Goal: Information Seeking & Learning: Learn about a topic

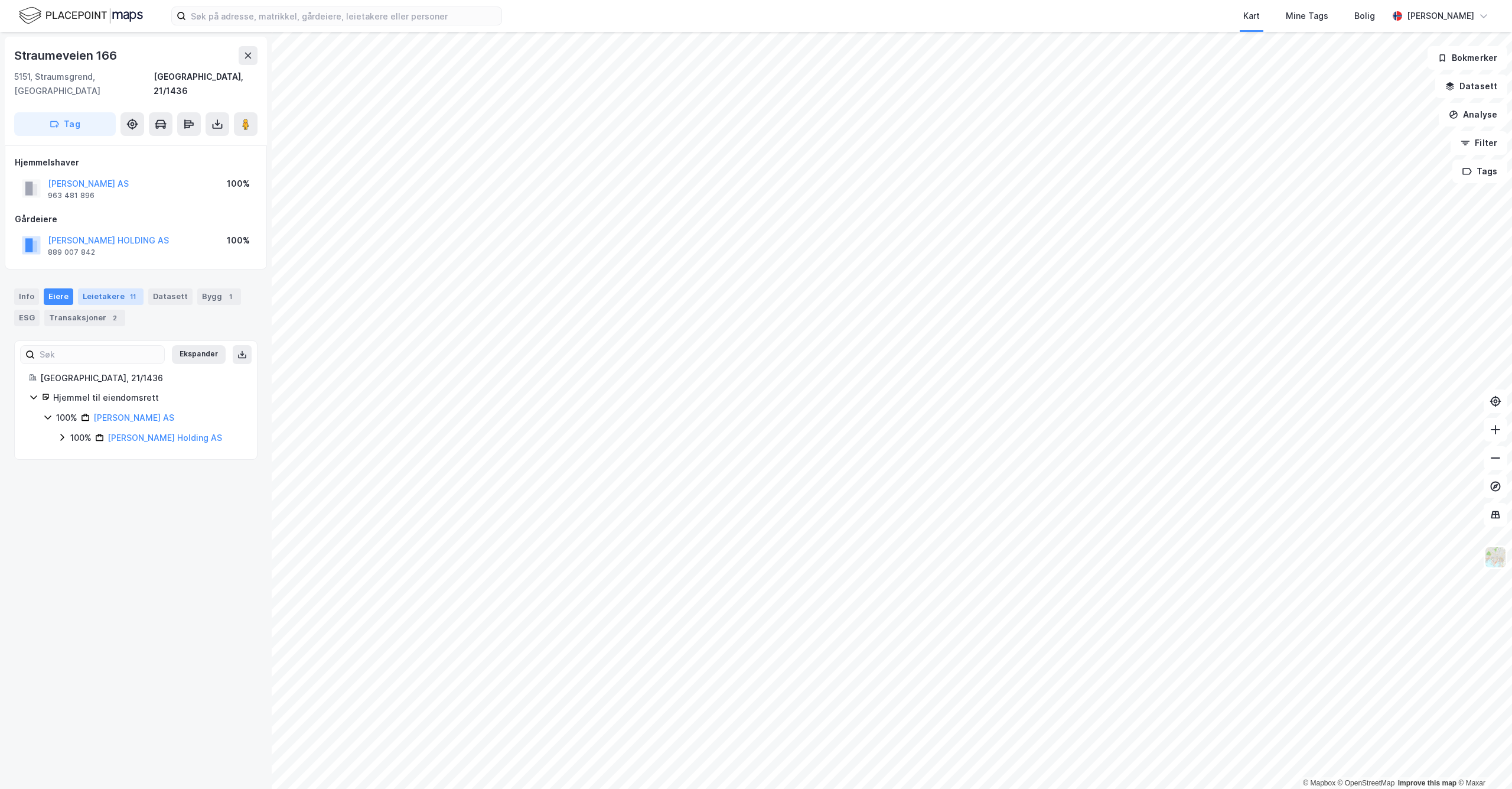
click at [120, 289] on div "Leietakere 11" at bounding box center [110, 297] width 65 height 17
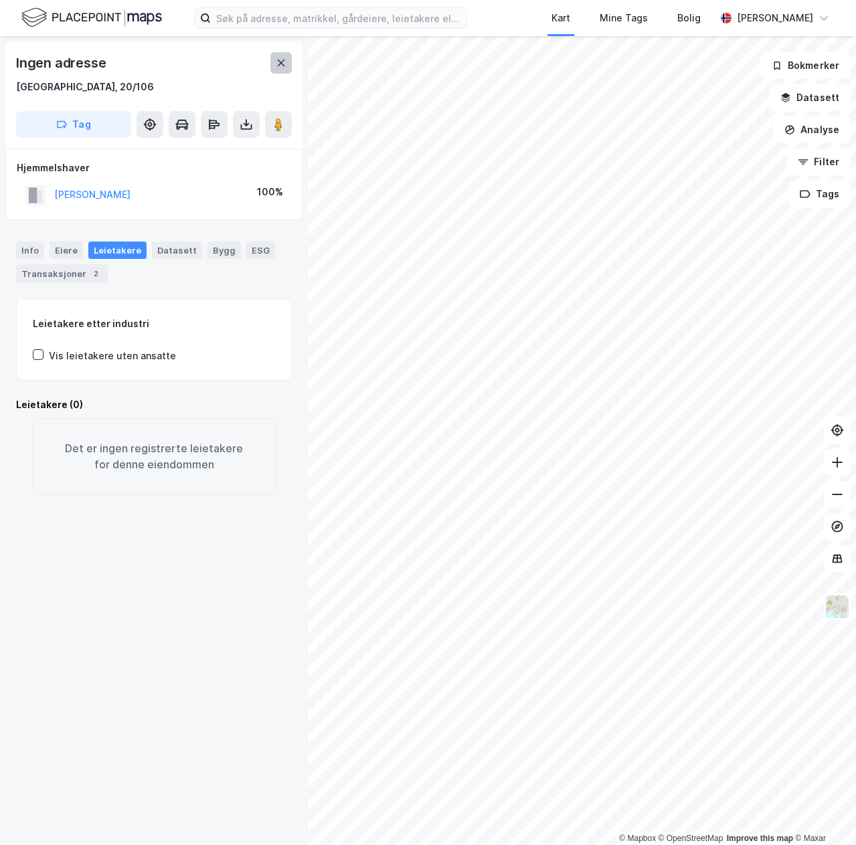
click at [284, 72] on button at bounding box center [280, 62] width 21 height 21
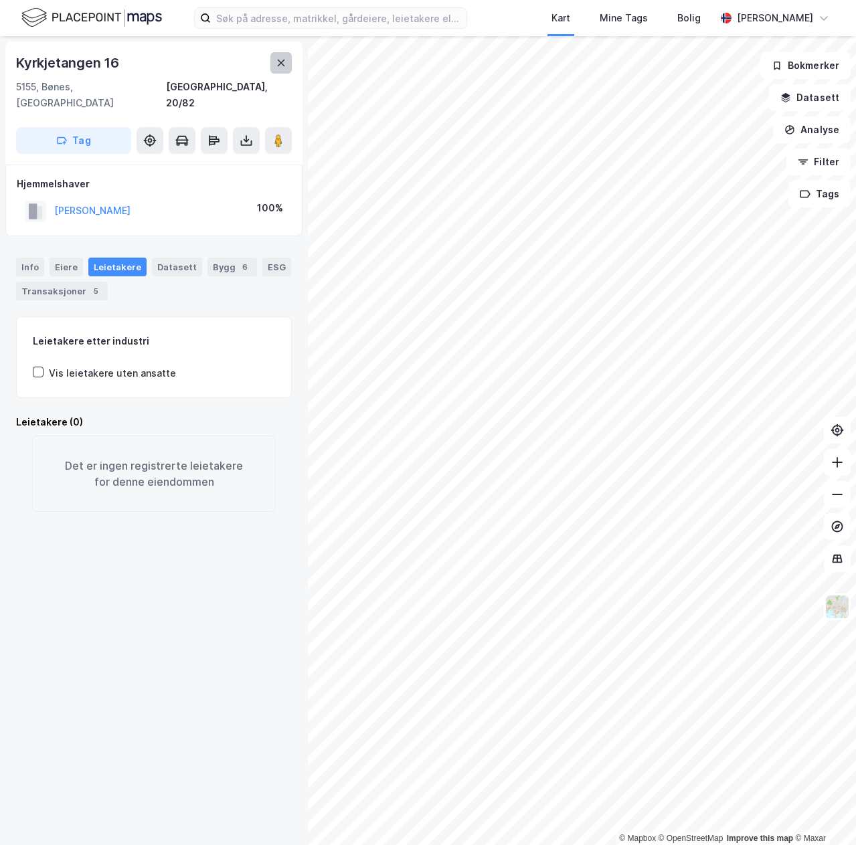
click at [279, 67] on icon at bounding box center [281, 63] width 11 height 11
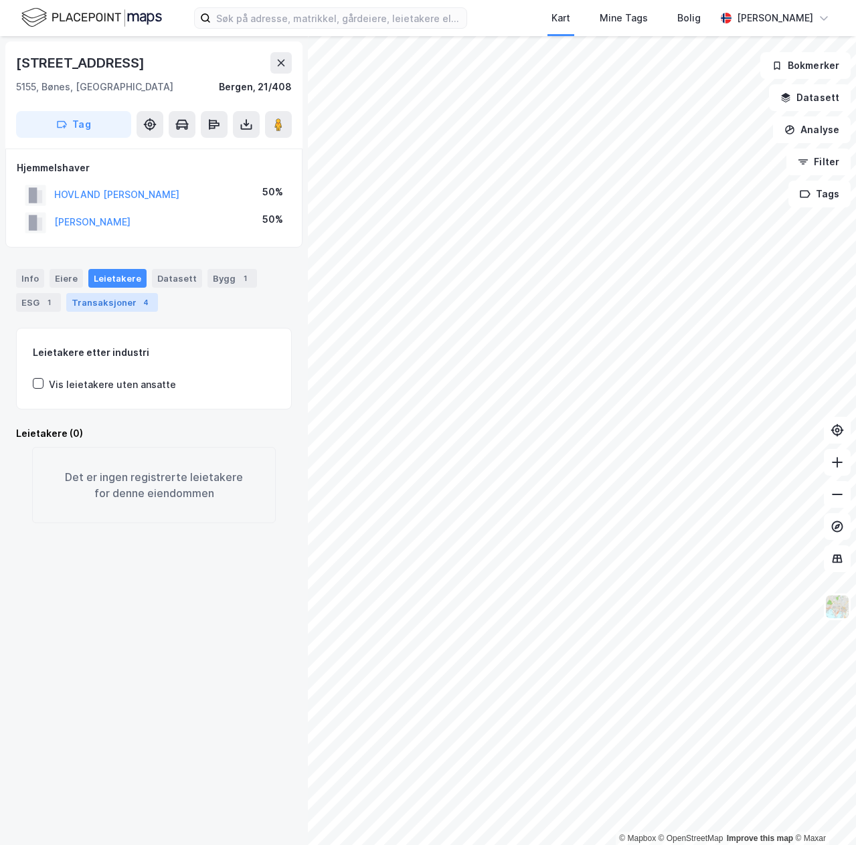
click at [102, 297] on div "Transaksjoner 4" at bounding box center [112, 302] width 92 height 19
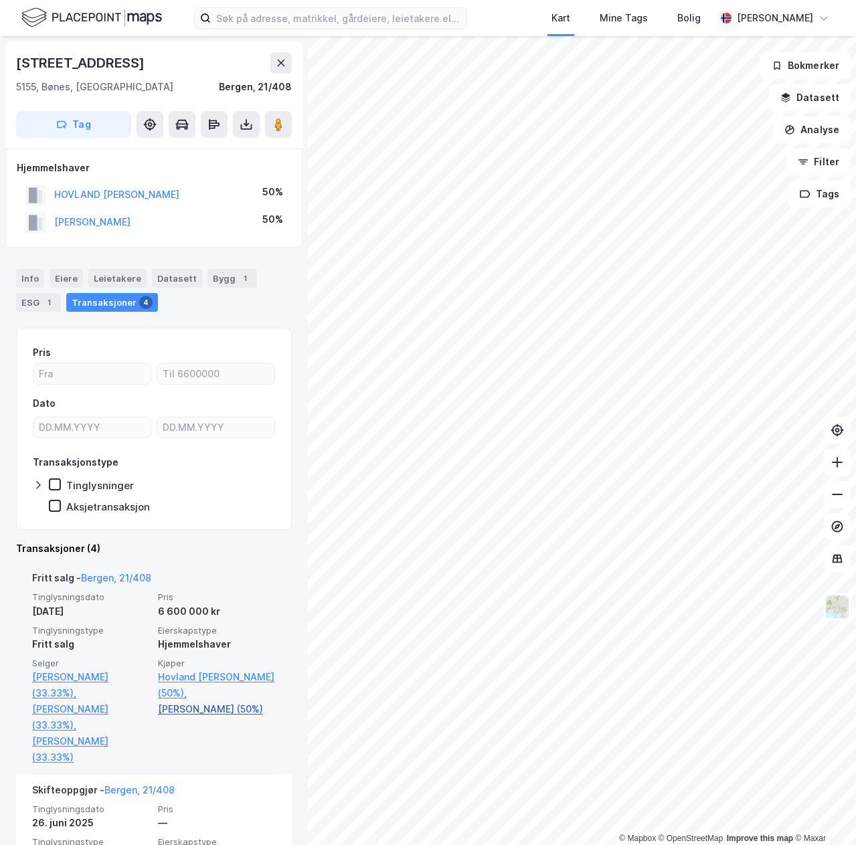
drag, startPoint x: 266, startPoint y: 705, endPoint x: 153, endPoint y: 705, distance: 113.8
click at [153, 705] on div "Fritt salg - [GEOGRAPHIC_DATA], 21/408 Tinglysningsdato [DATE] Pris 6 600 000 k…" at bounding box center [154, 668] width 276 height 212
copy link "[PERSON_NAME]"
click at [207, 672] on link "Hovland [PERSON_NAME] (50%)," at bounding box center [217, 685] width 118 height 32
click at [203, 706] on link "[PERSON_NAME] (50%)" at bounding box center [217, 709] width 118 height 16
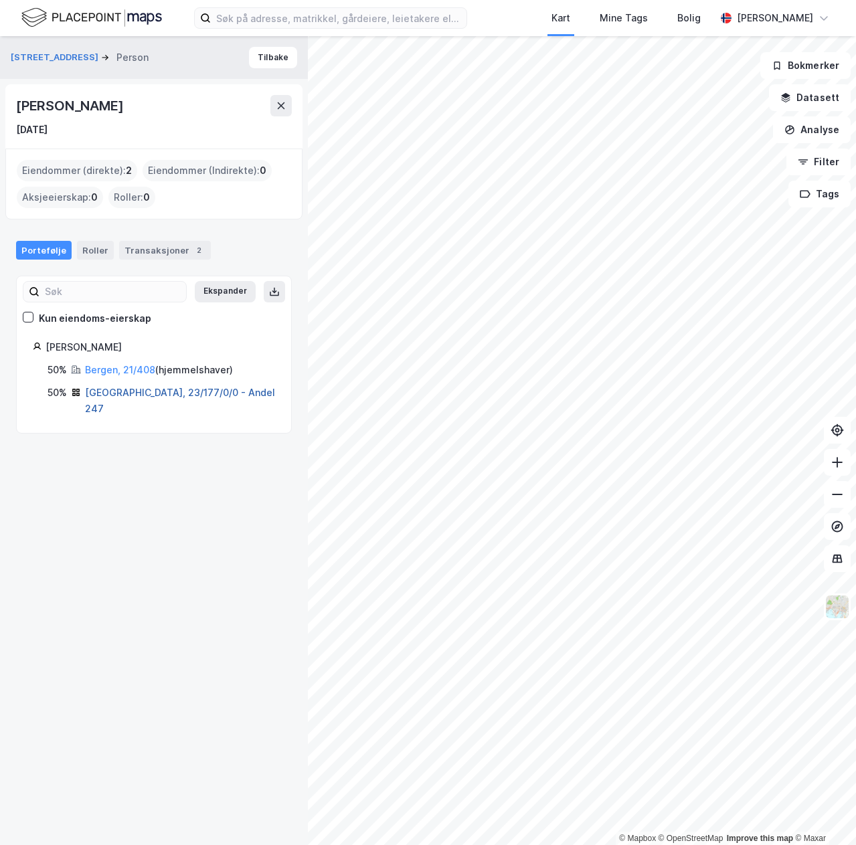
click at [112, 387] on link "[GEOGRAPHIC_DATA], 23/177/0/0 - Andel 247" at bounding box center [180, 400] width 190 height 27
